Goal: Find specific page/section: Find specific page/section

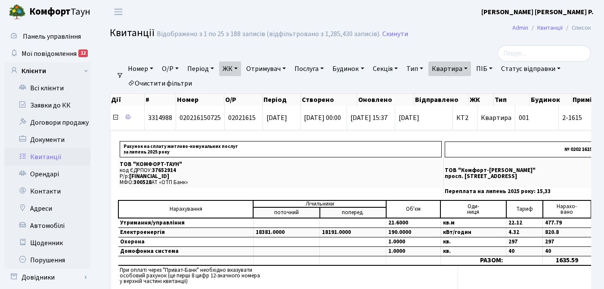
select select "25"
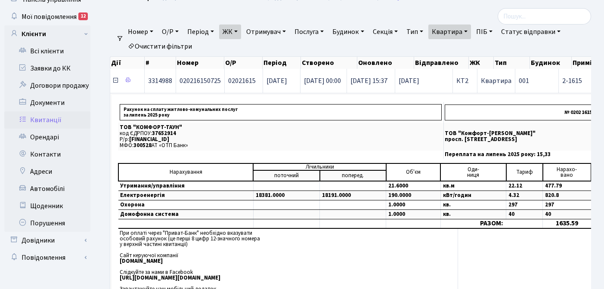
scroll to position [1, 0]
click at [116, 83] on icon at bounding box center [115, 80] width 7 height 7
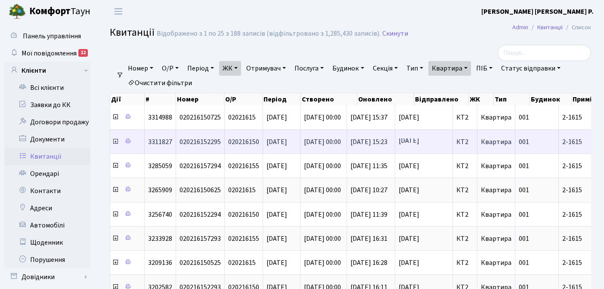
scroll to position [0, 0]
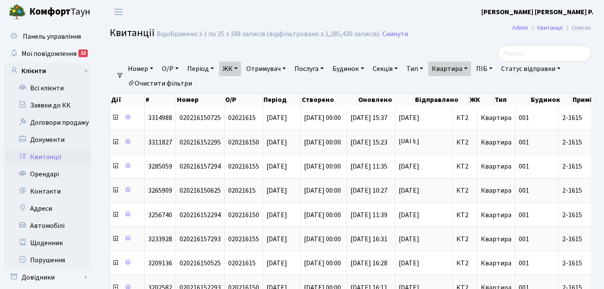
click at [471, 68] on link "Квартира" at bounding box center [449, 69] width 43 height 15
type input "2"
type input "16-54/1"
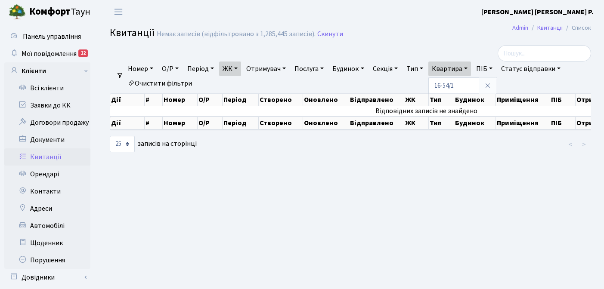
click at [240, 67] on link "ЖК" at bounding box center [230, 69] width 22 height 15
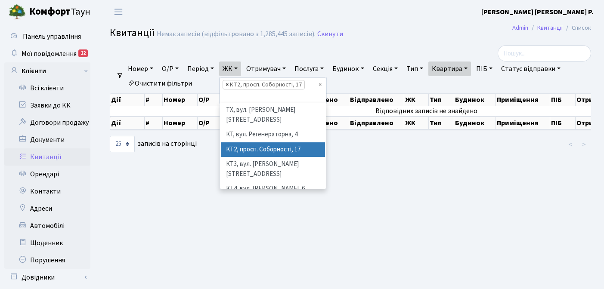
click at [229, 86] on span "×" at bounding box center [227, 85] width 3 height 9
select select
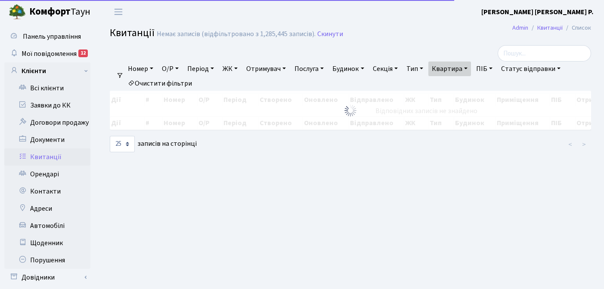
click at [241, 68] on link "ЖК" at bounding box center [230, 69] width 22 height 15
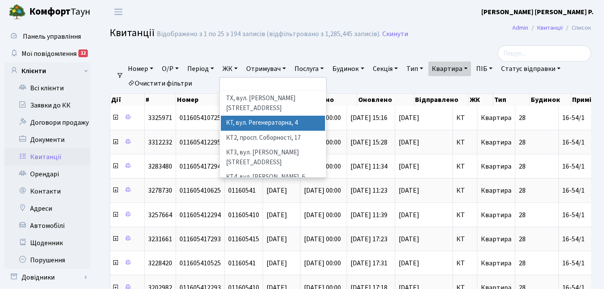
click at [249, 119] on li "КТ, вул. Регенераторна, 4" at bounding box center [273, 123] width 104 height 15
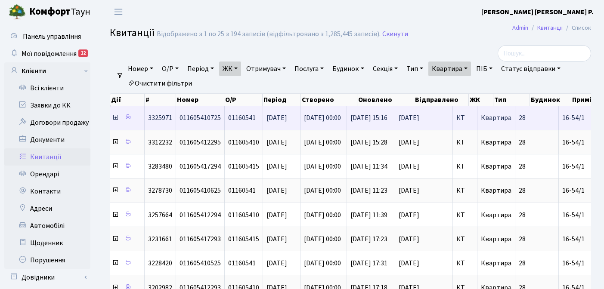
click at [117, 118] on icon at bounding box center [115, 117] width 7 height 7
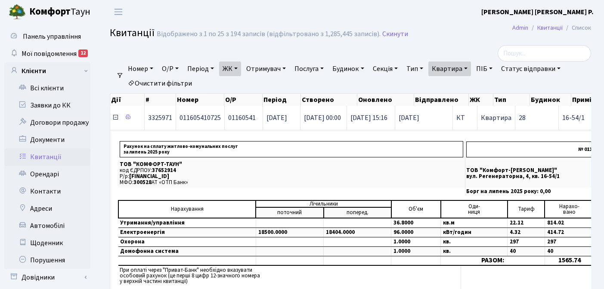
click at [116, 118] on icon at bounding box center [115, 117] width 7 height 7
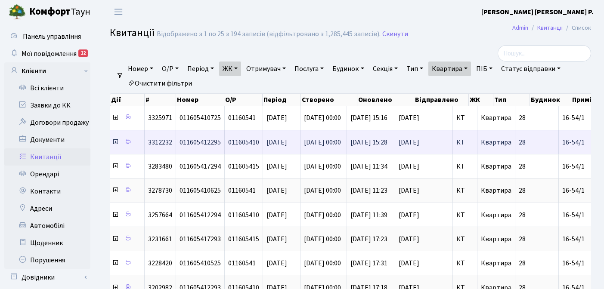
click at [115, 143] on icon at bounding box center [115, 142] width 7 height 7
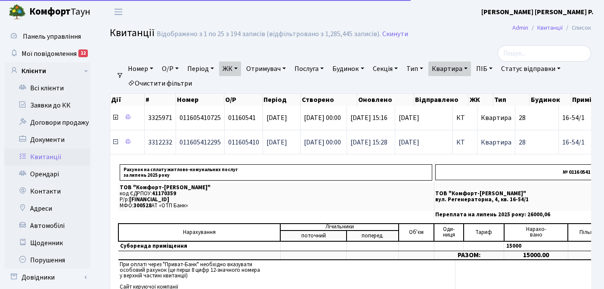
click at [115, 143] on icon at bounding box center [115, 142] width 7 height 7
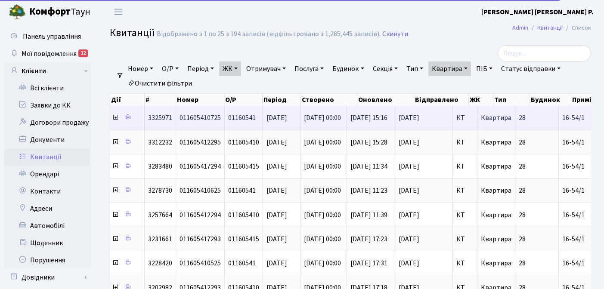
click at [116, 118] on icon at bounding box center [115, 117] width 7 height 7
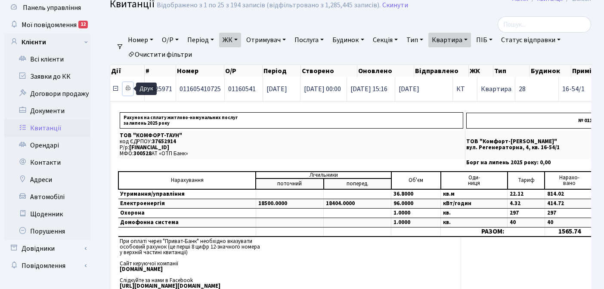
click at [128, 87] on icon at bounding box center [128, 88] width 6 height 6
click at [471, 38] on link "Квартира" at bounding box center [449, 40] width 43 height 15
type input "16-54/2"
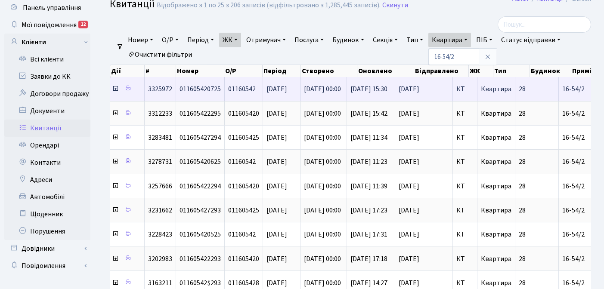
click at [115, 90] on icon at bounding box center [115, 88] width 7 height 7
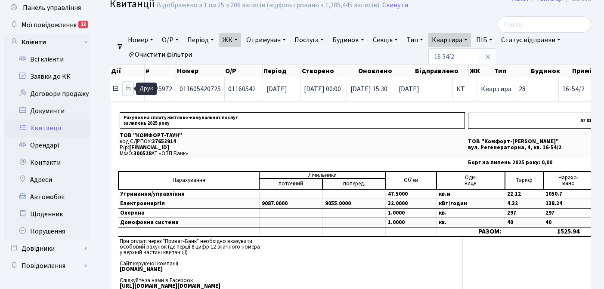
click at [127, 88] on icon at bounding box center [128, 88] width 6 height 6
